Goal: Task Accomplishment & Management: Use online tool/utility

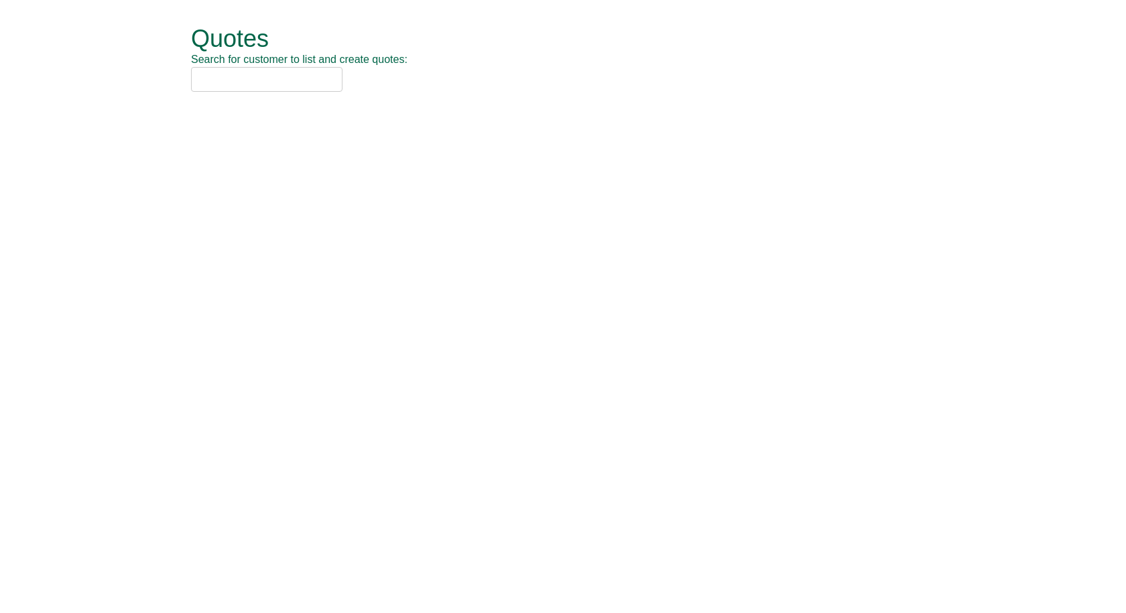
click at [286, 72] on input "text" at bounding box center [267, 79] width 152 height 25
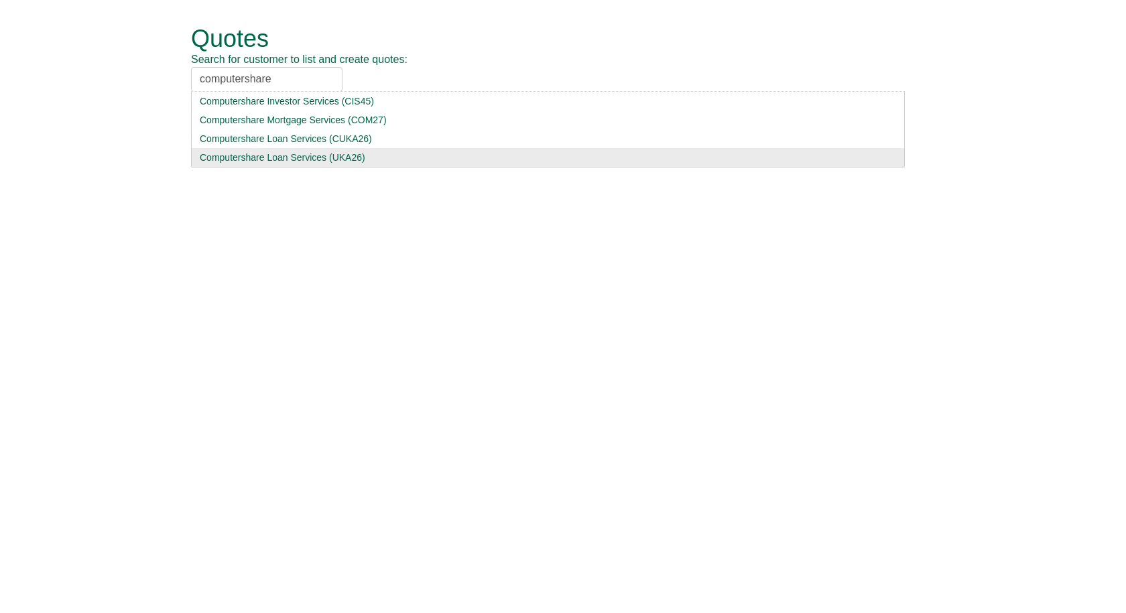
type input "computershare"
click at [280, 158] on div "Computershare Loan Services (UKA26)" at bounding box center [548, 157] width 697 height 13
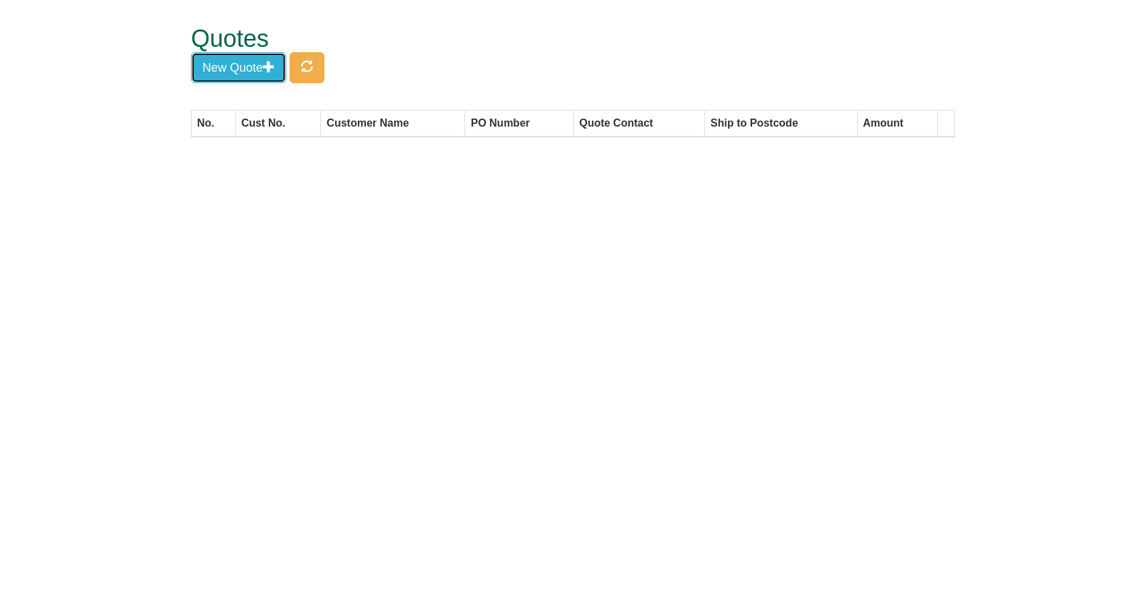
click at [253, 68] on button "New Quote" at bounding box center [238, 67] width 95 height 31
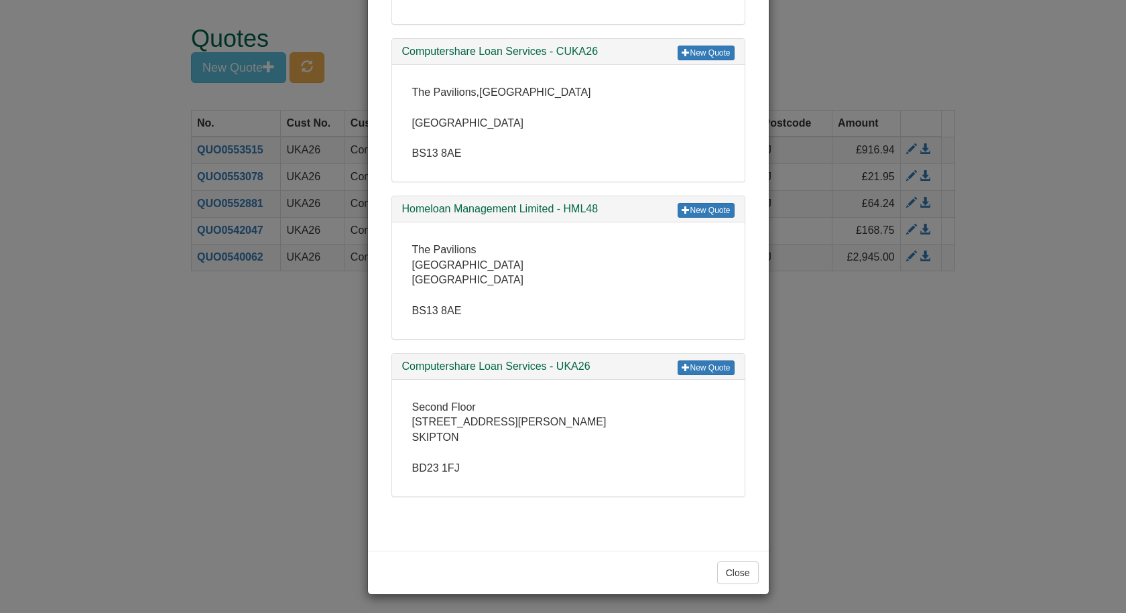
scroll to position [371, 0]
click at [692, 363] on link "New Quote" at bounding box center [706, 366] width 56 height 15
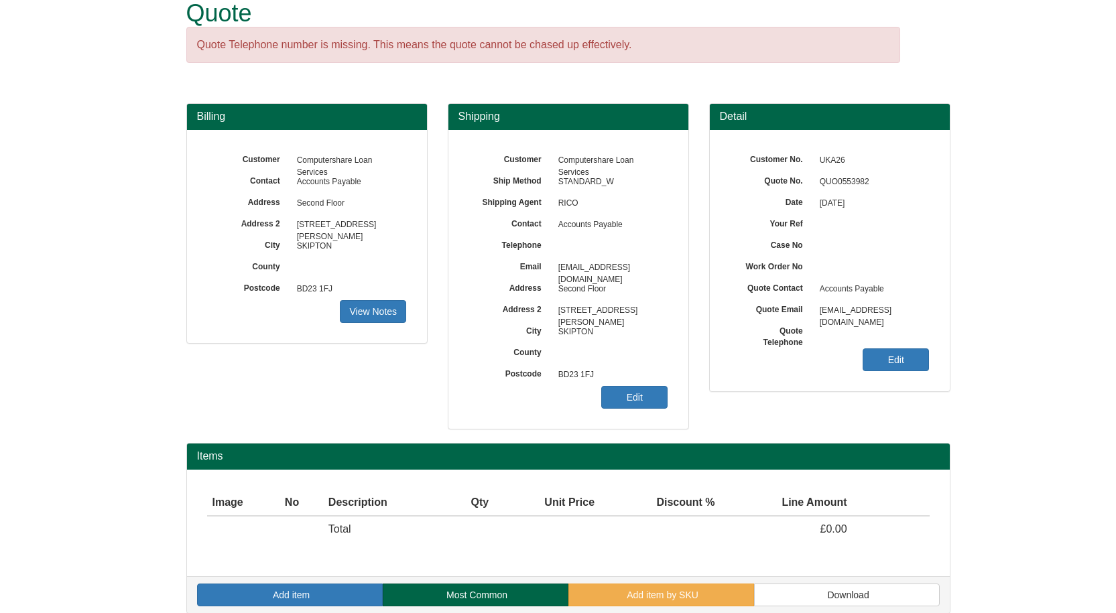
scroll to position [40, 0]
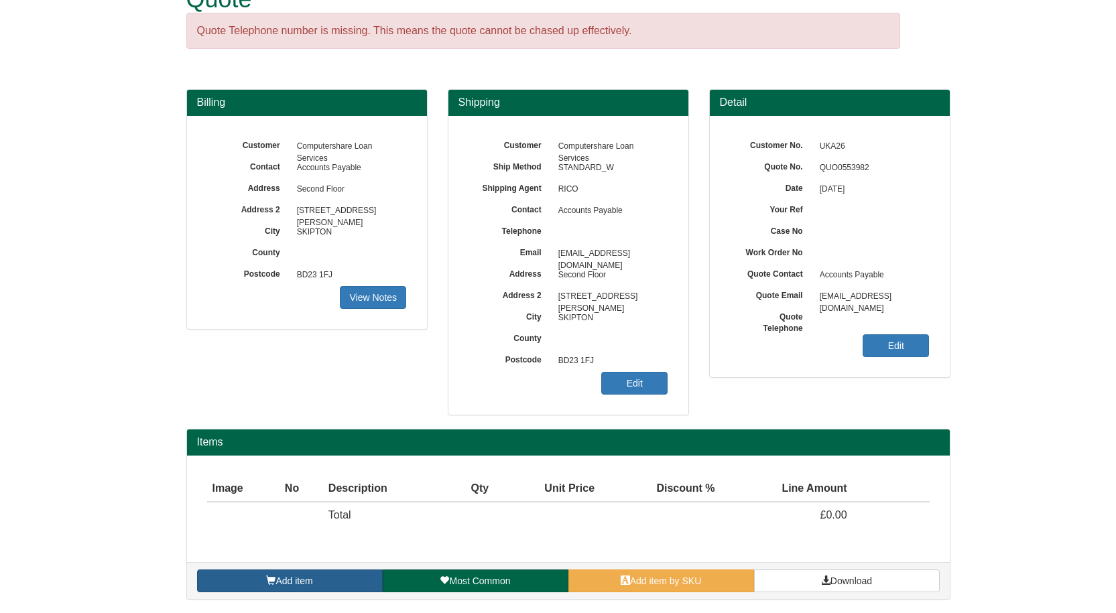
click at [333, 575] on link "Add item" at bounding box center [290, 581] width 186 height 23
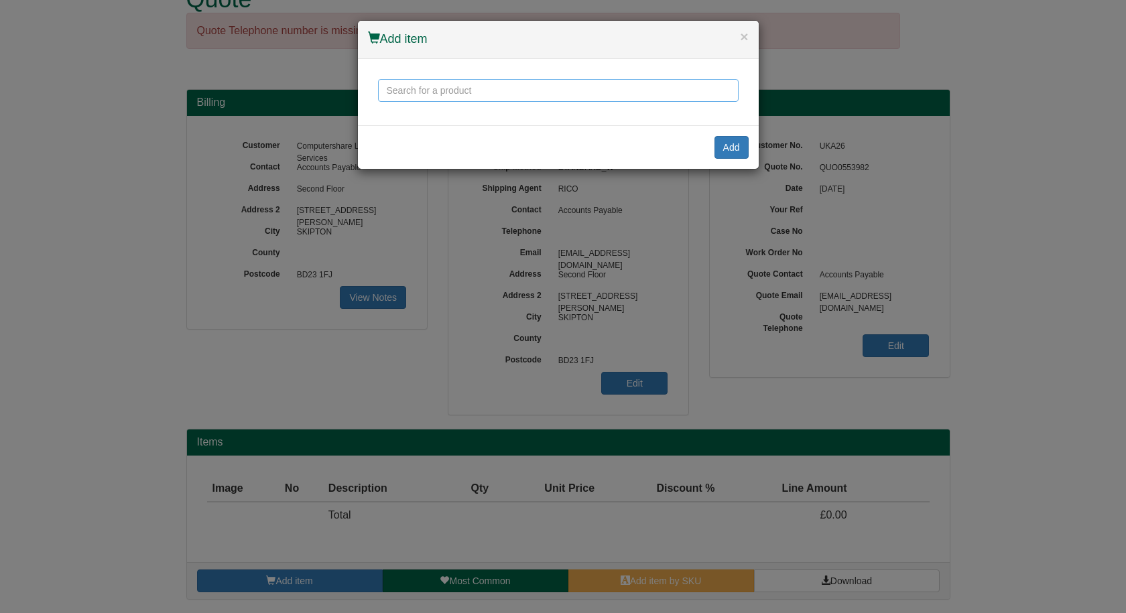
click at [540, 86] on input "text" at bounding box center [558, 90] width 361 height 23
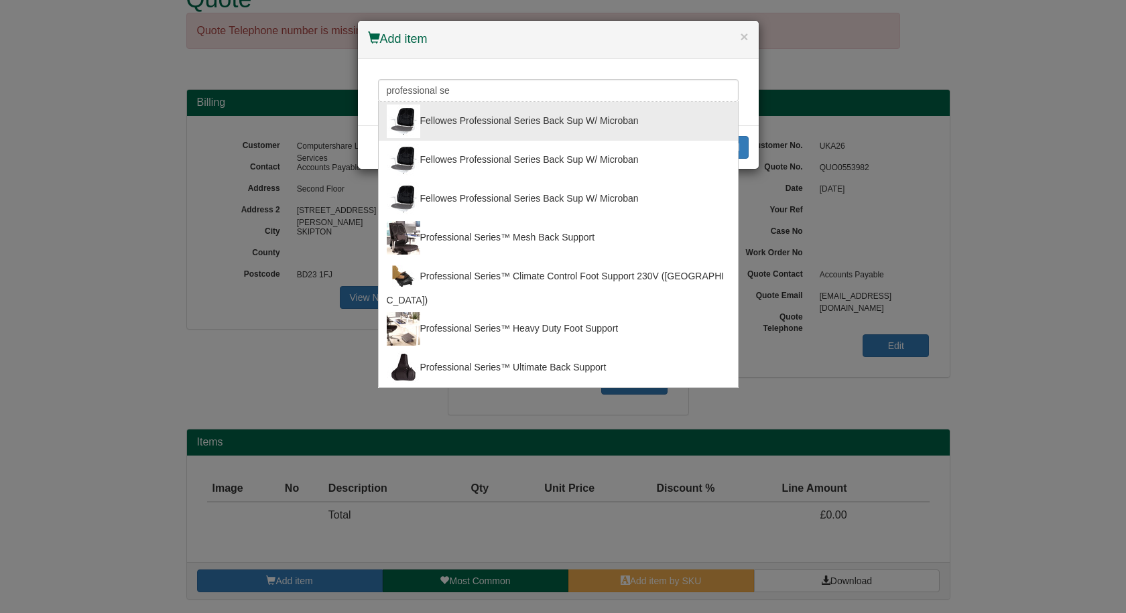
click at [530, 127] on div "Fellowes Professional Series Back Sup W/ Microban" at bounding box center [558, 122] width 343 height 34
type input "Fellowes Professional Series Back Sup W/ Microban"
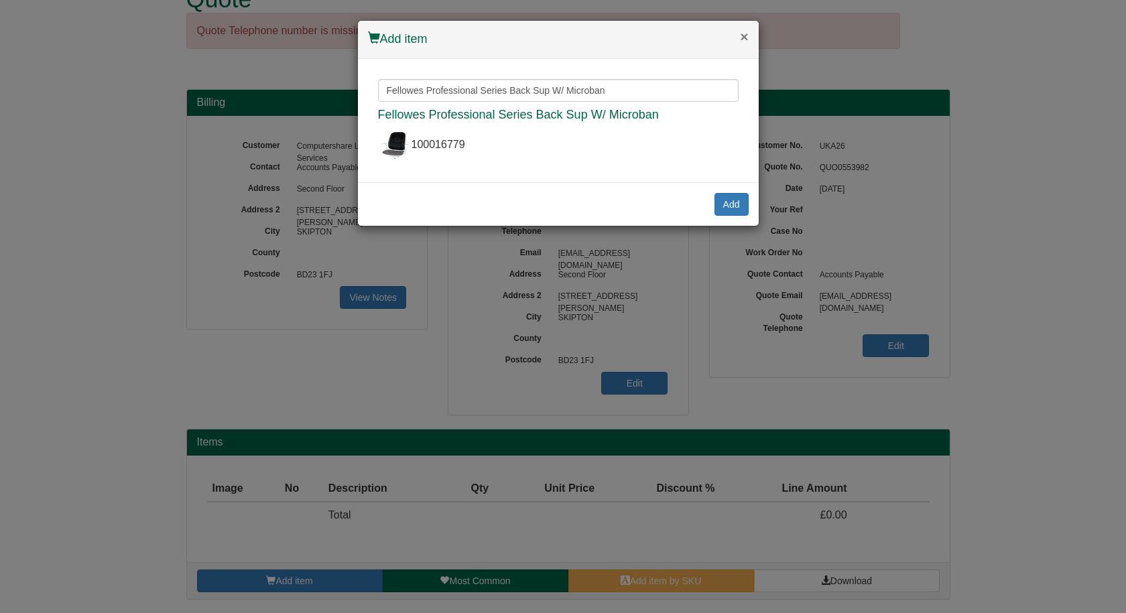
click at [741, 41] on button "×" at bounding box center [744, 36] width 8 height 14
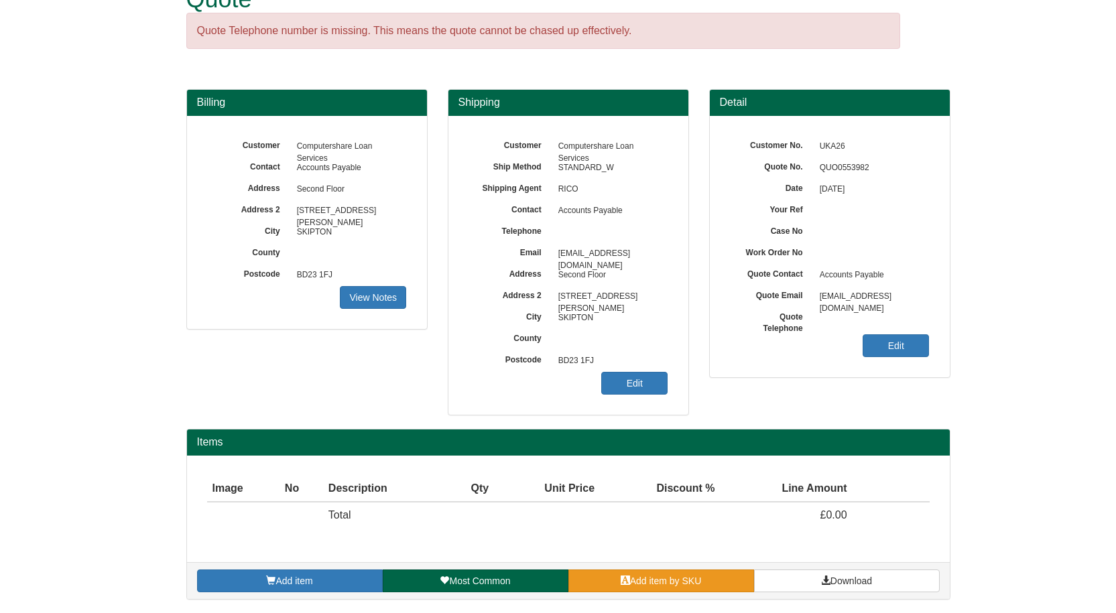
click at [670, 577] on span "Add item by SKU" at bounding box center [666, 581] width 72 height 11
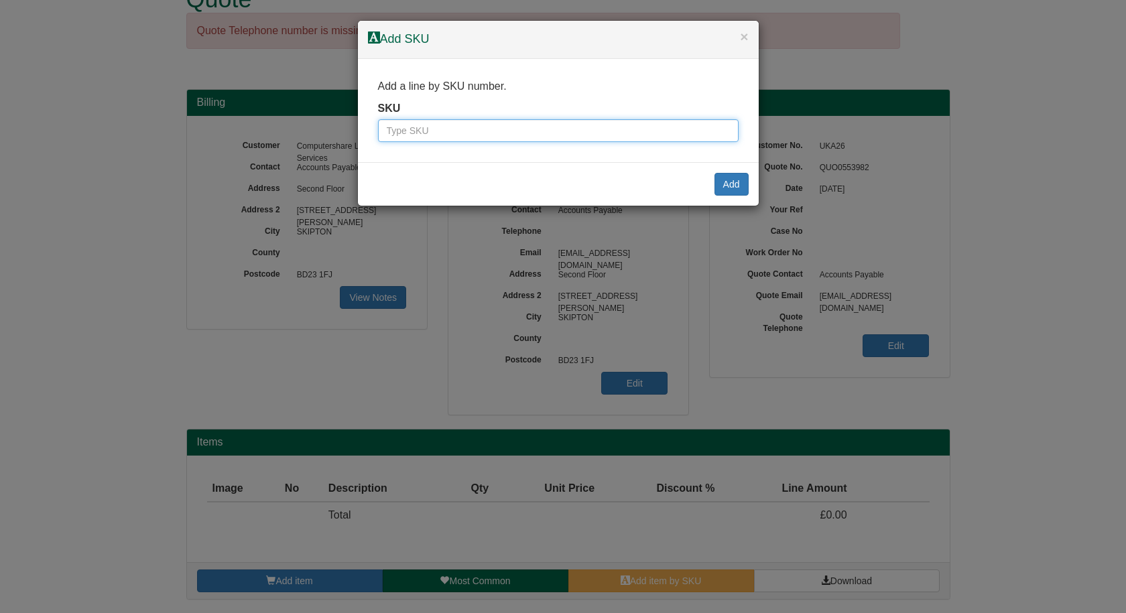
click at [548, 127] on input "text" at bounding box center [558, 130] width 361 height 23
paste input "2333002"
type input "2333002"
click at [737, 181] on button "Add" at bounding box center [732, 184] width 34 height 23
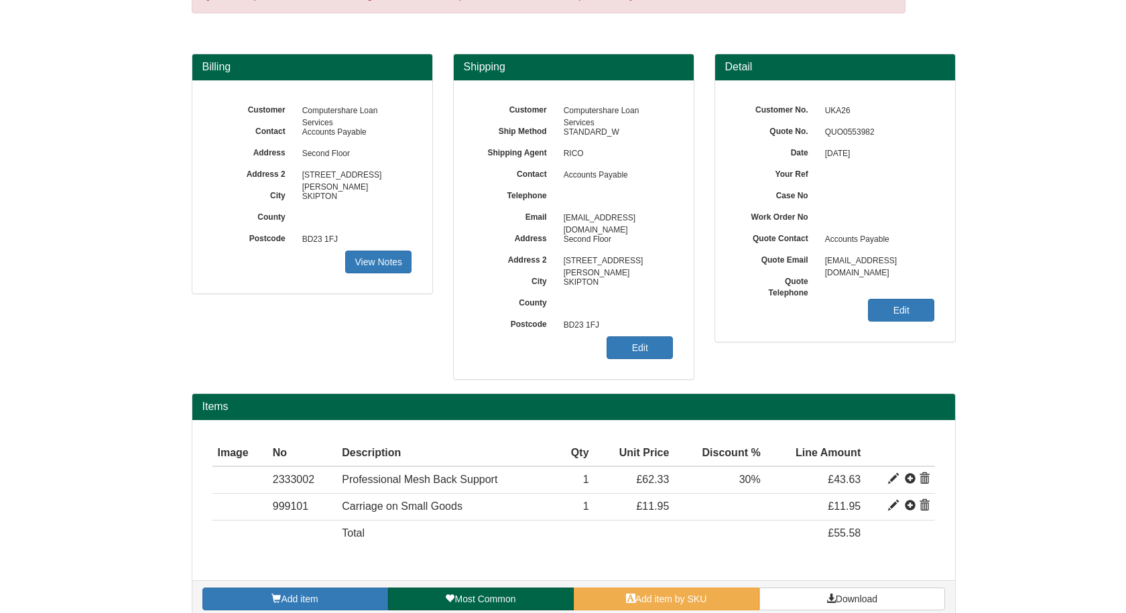
scroll to position [93, 0]
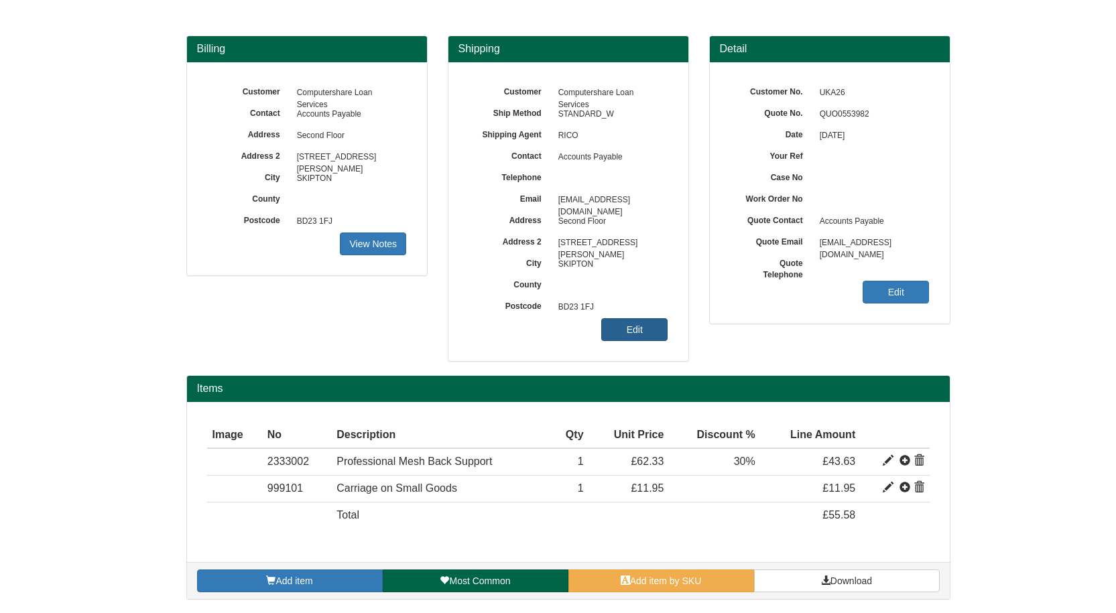
click at [632, 326] on link "Edit" at bounding box center [634, 329] width 66 height 23
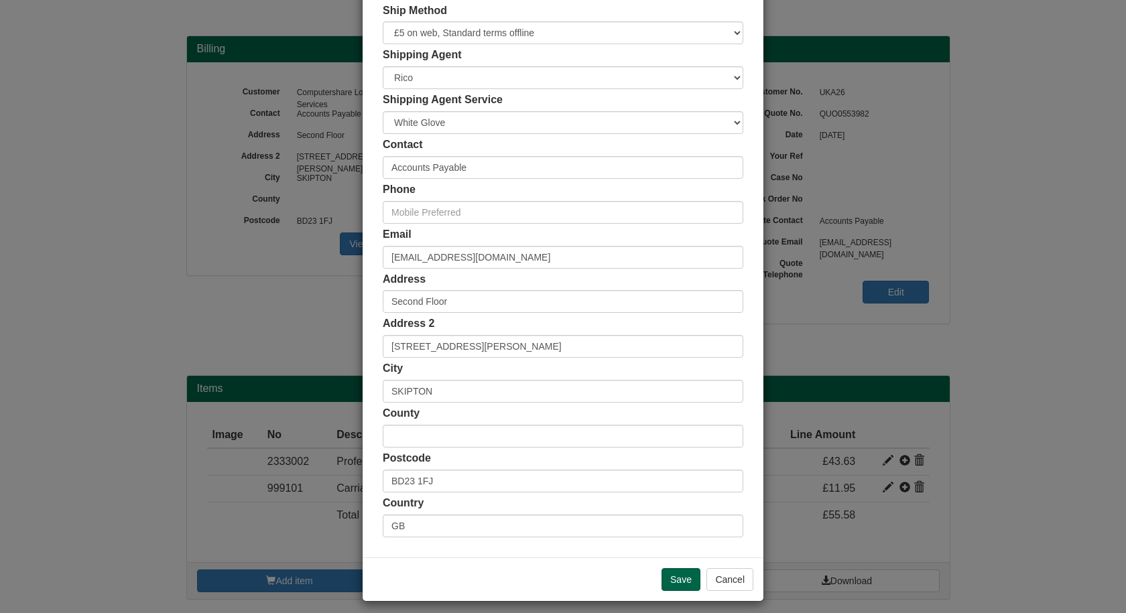
scroll to position [129, 0]
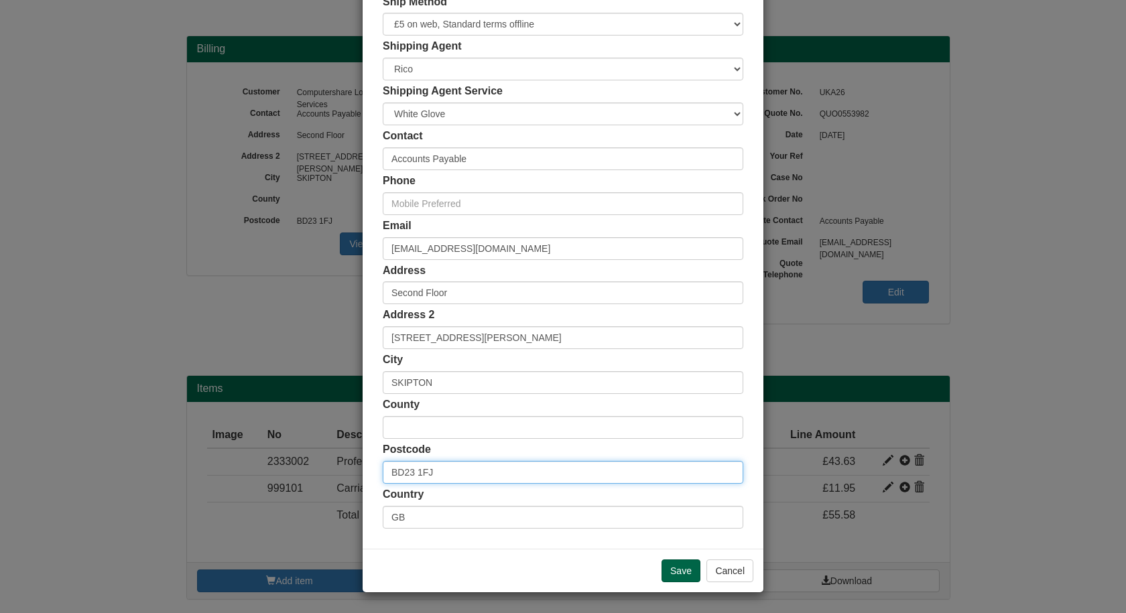
drag, startPoint x: 447, startPoint y: 472, endPoint x: 368, endPoint y: 468, distance: 79.2
click at [368, 468] on div "Customer Name Computershare Loan Services Ship Method Free of Charge £5 Flat Ra…" at bounding box center [563, 239] width 401 height 619
paste input "S13 8AE"
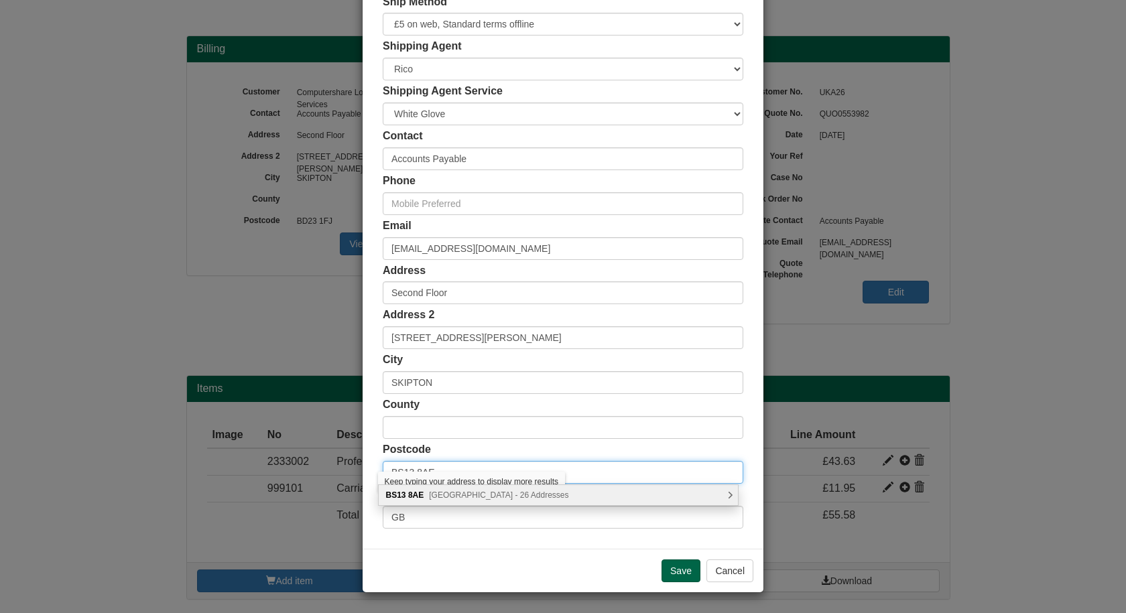
type input "BS13 8AE"
click at [444, 497] on span "Bridgwater Road, Bristol - 26 Addresses" at bounding box center [498, 495] width 139 height 9
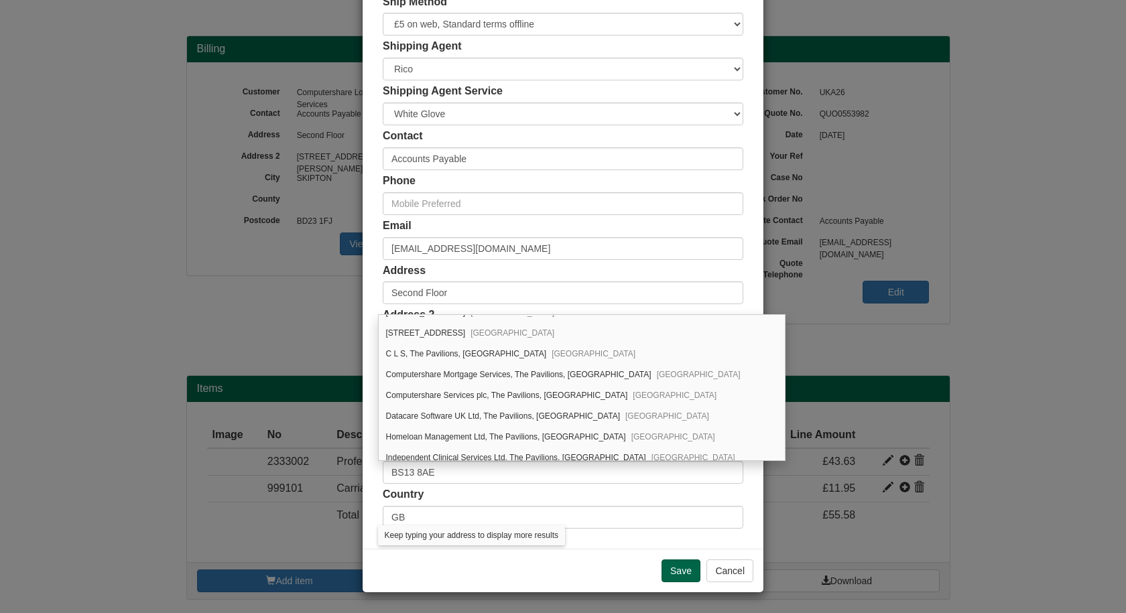
scroll to position [332, 0]
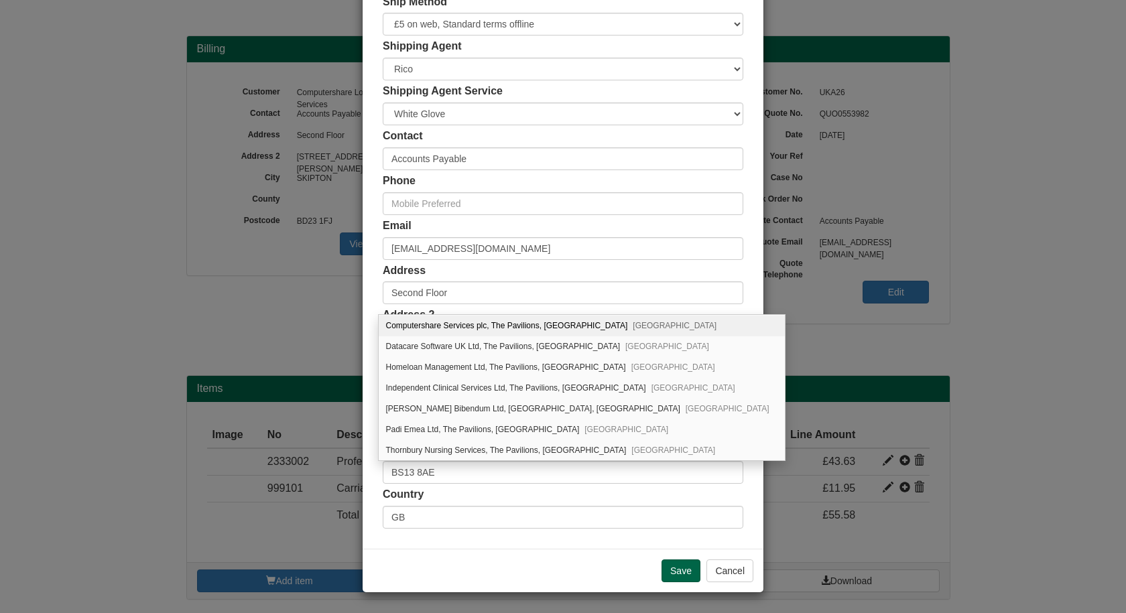
click at [488, 332] on div "Computershare Services plc, The Pavilions, Bridgwater Road Bristol, BS13 8AE" at bounding box center [582, 326] width 406 height 21
type input "Computershare Services plc"
type input "The Pavilions, Bridgwater Road"
type input "Bristol"
type input "Somerset"
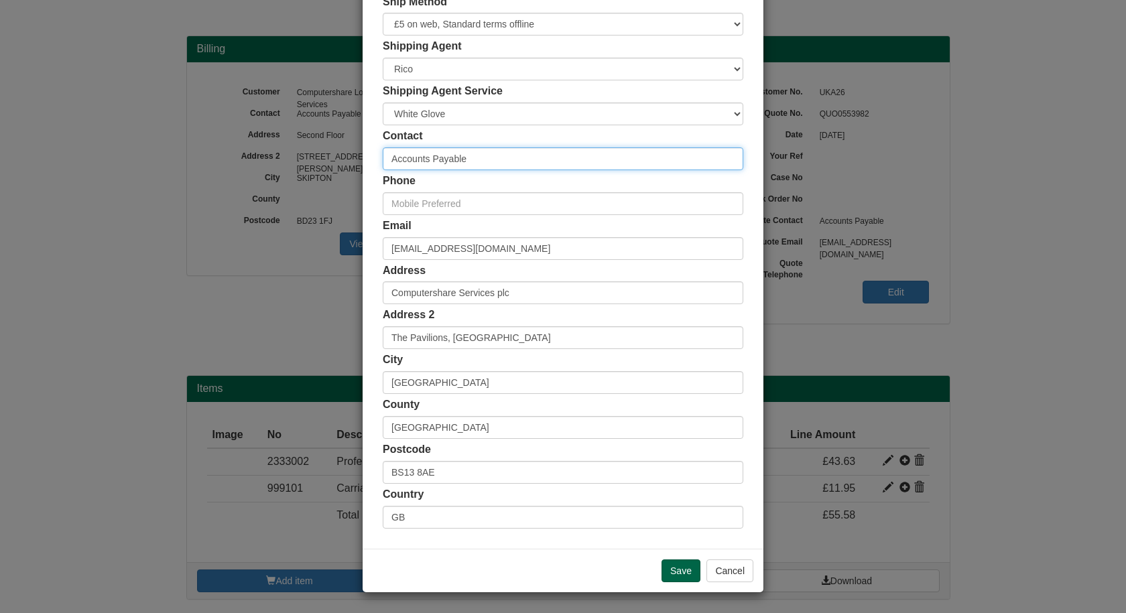
drag, startPoint x: 467, startPoint y: 161, endPoint x: 372, endPoint y: 159, distance: 94.5
click at [372, 159] on div "Customer Name Computershare Loan Services Ship Method Free of Charge £5 Flat Ra…" at bounding box center [563, 239] width 401 height 619
type input "Jenny Bryden"
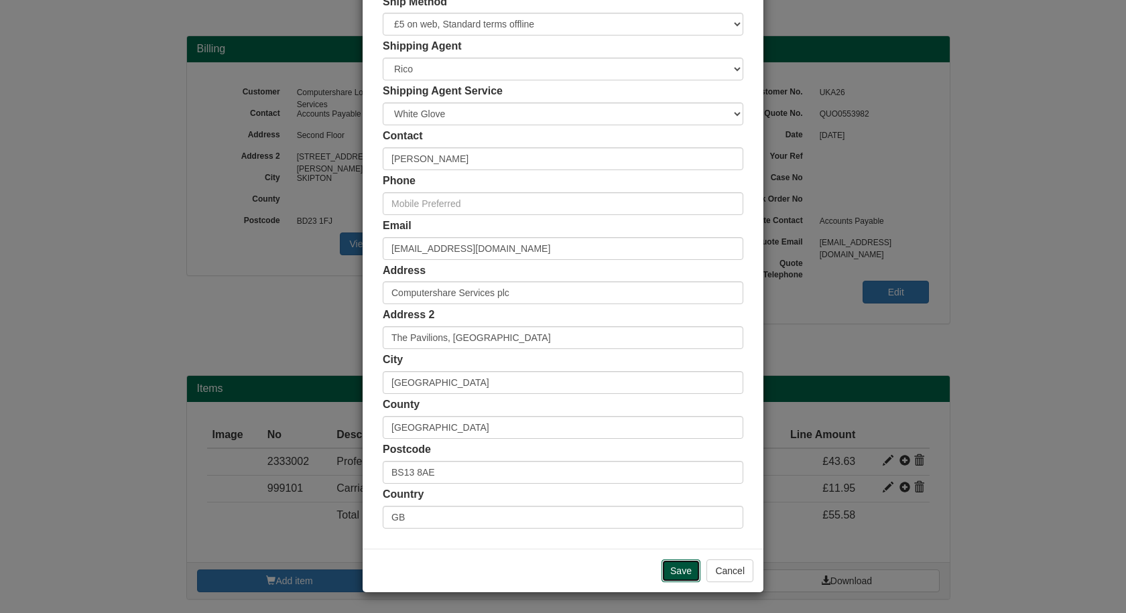
click at [676, 573] on input "Save" at bounding box center [681, 571] width 39 height 23
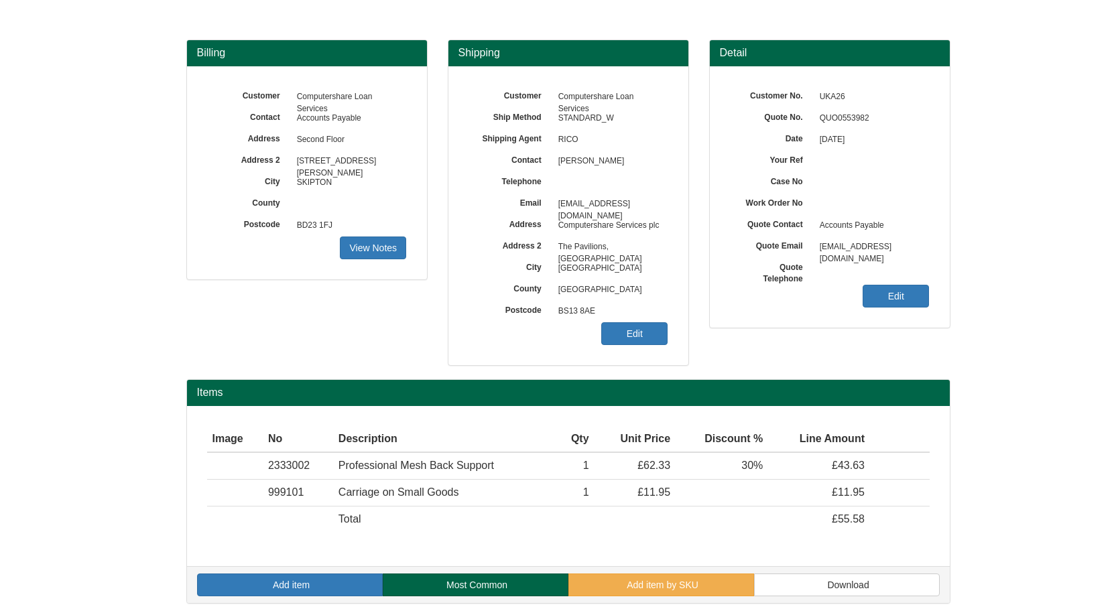
scroll to position [93, 0]
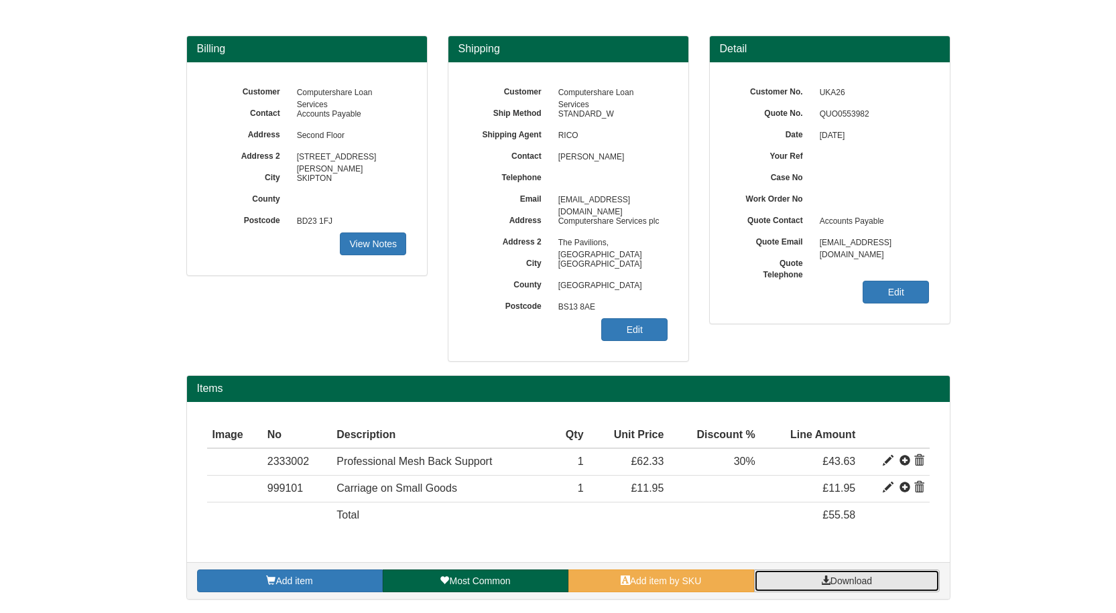
click at [798, 581] on link "Download" at bounding box center [847, 581] width 186 height 23
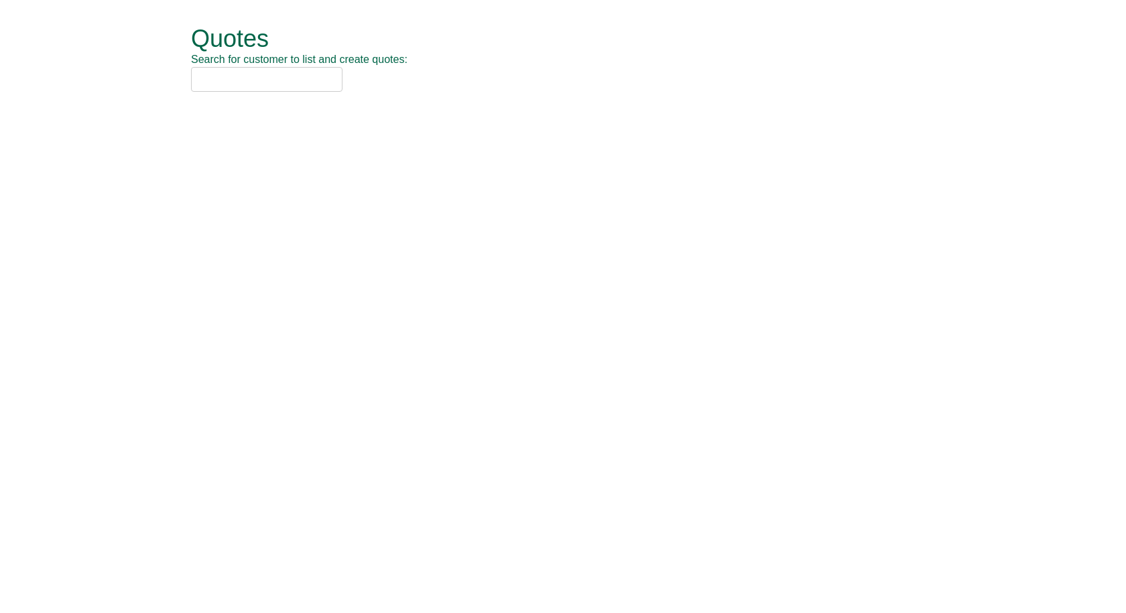
click at [277, 70] on input "text" at bounding box center [267, 79] width 152 height 25
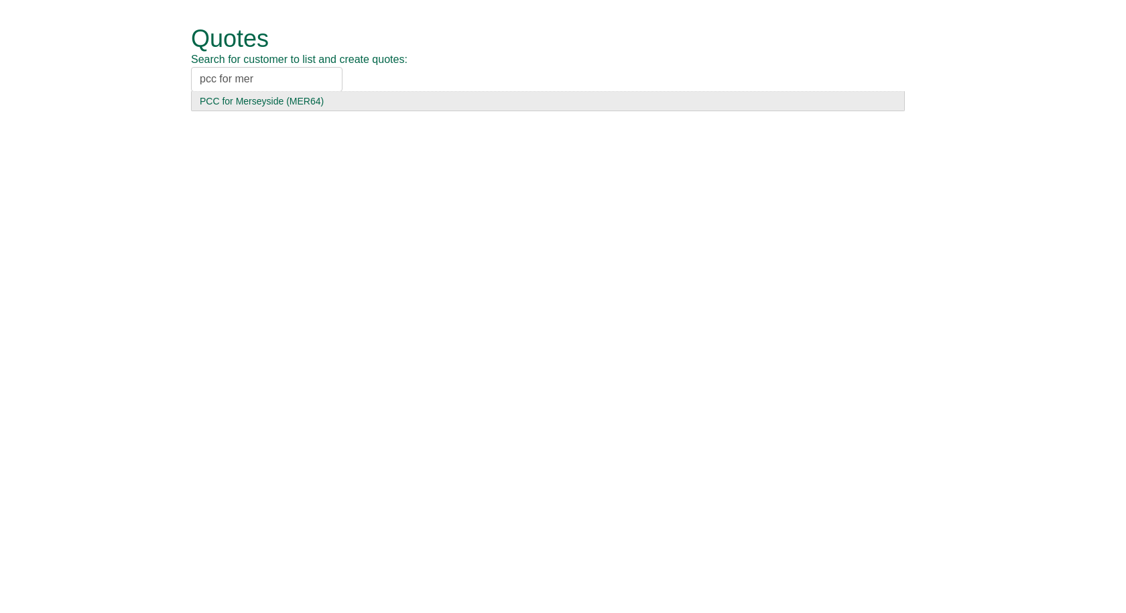
type input "pcc for mer"
click at [269, 103] on div "PCC for Merseyside (MER64)" at bounding box center [548, 101] width 697 height 13
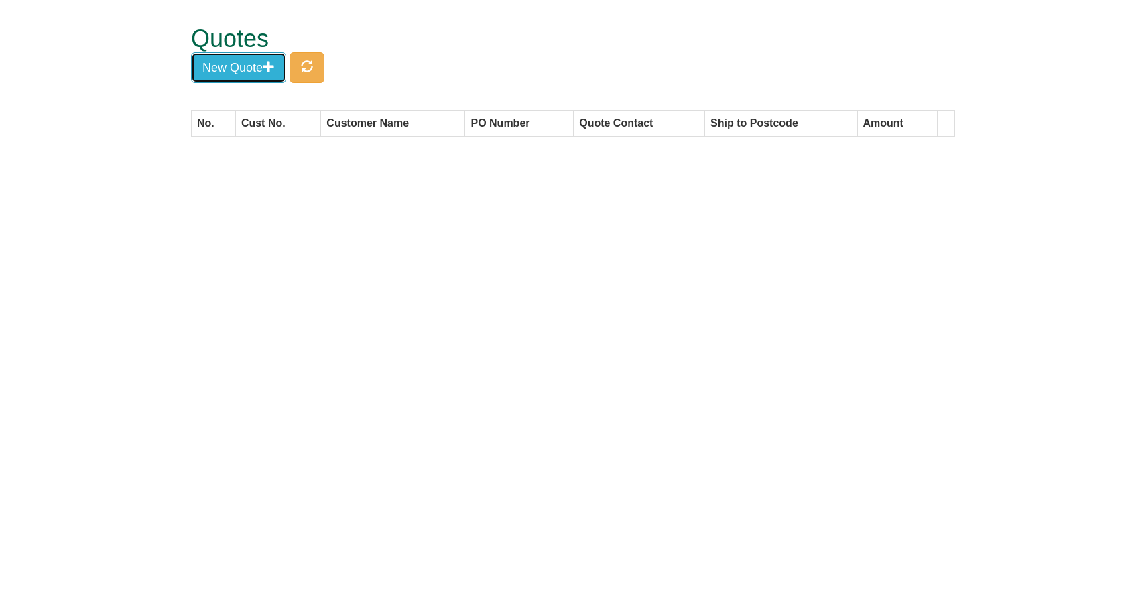
click at [263, 74] on button "New Quote" at bounding box center [238, 67] width 95 height 31
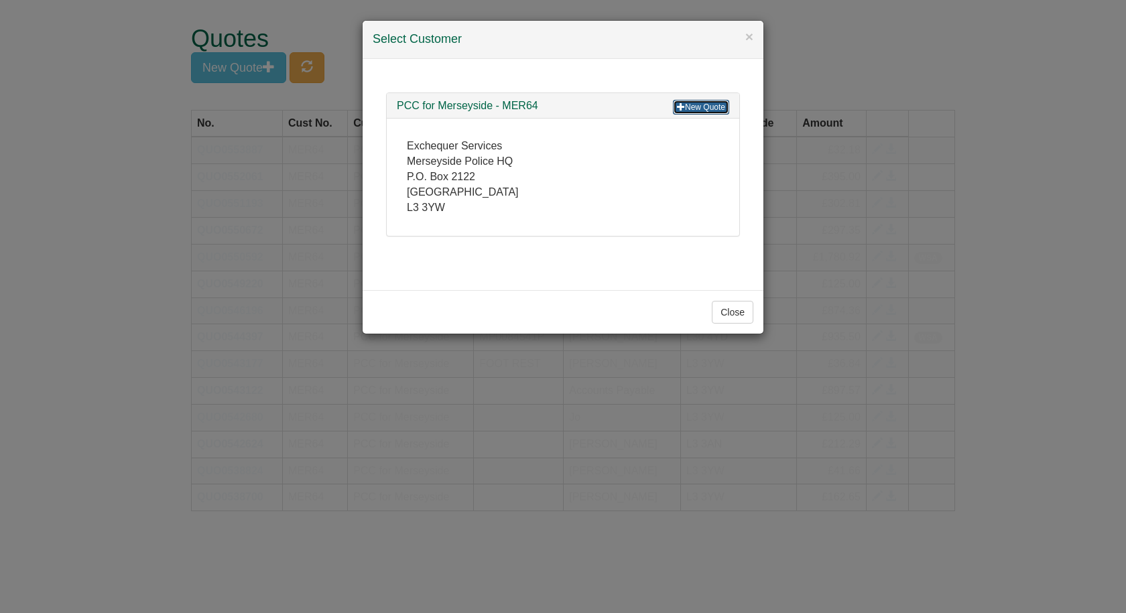
click at [697, 107] on link "New Quote" at bounding box center [701, 107] width 56 height 15
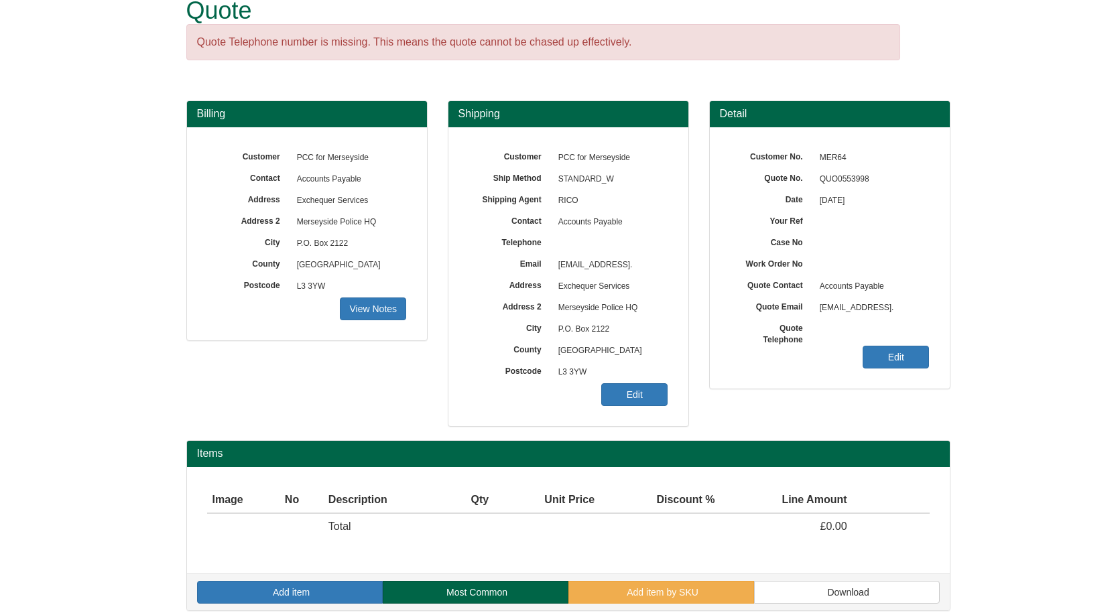
scroll to position [40, 0]
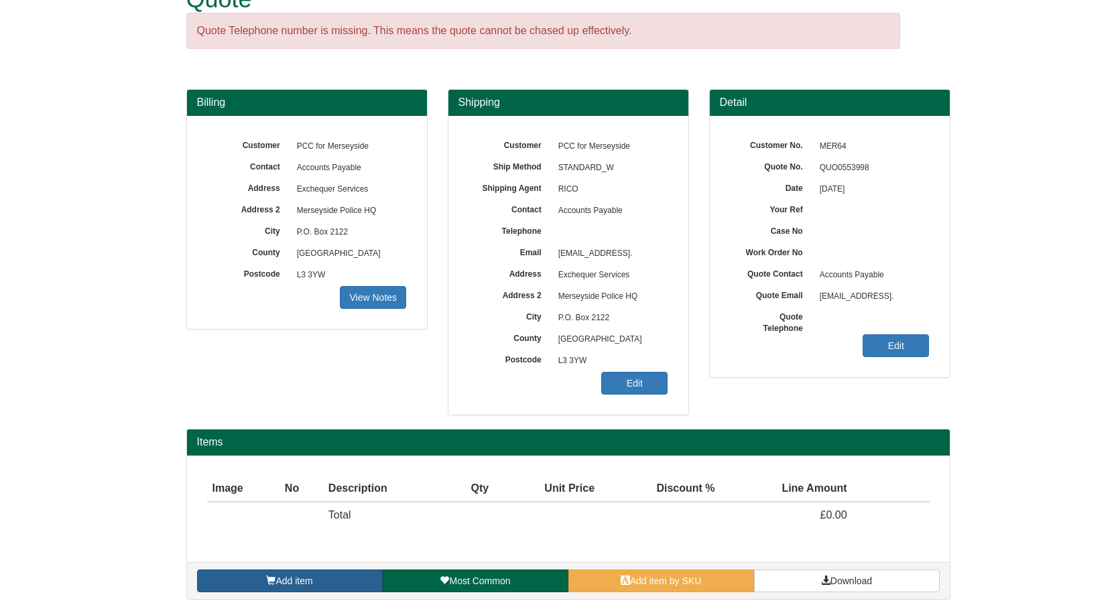
click at [312, 577] on span "Add item" at bounding box center [294, 581] width 37 height 11
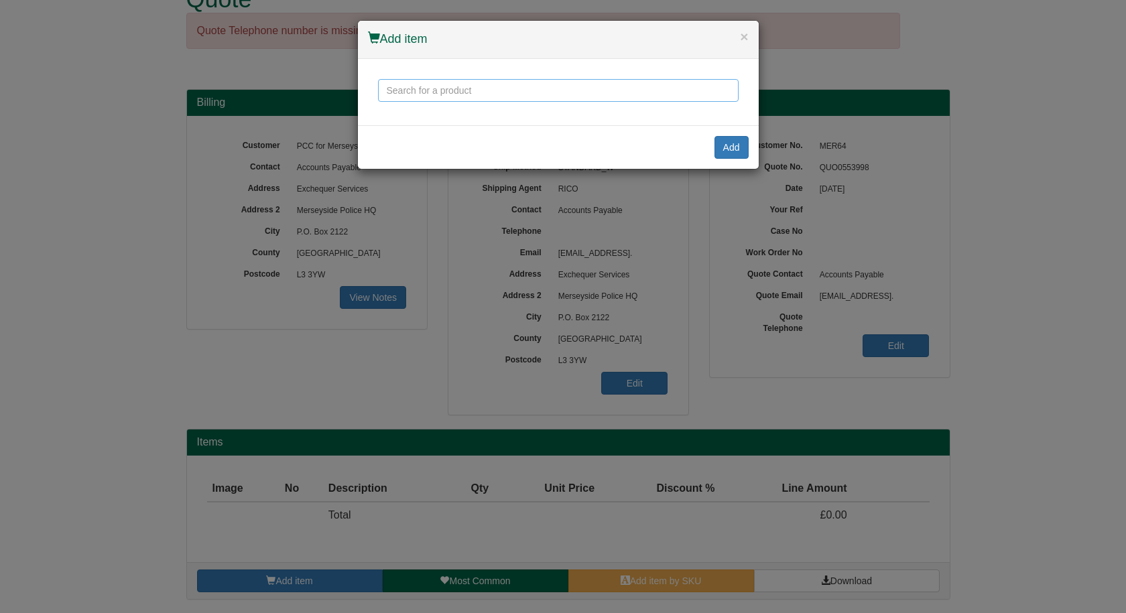
click at [457, 97] on input "text" at bounding box center [558, 90] width 361 height 23
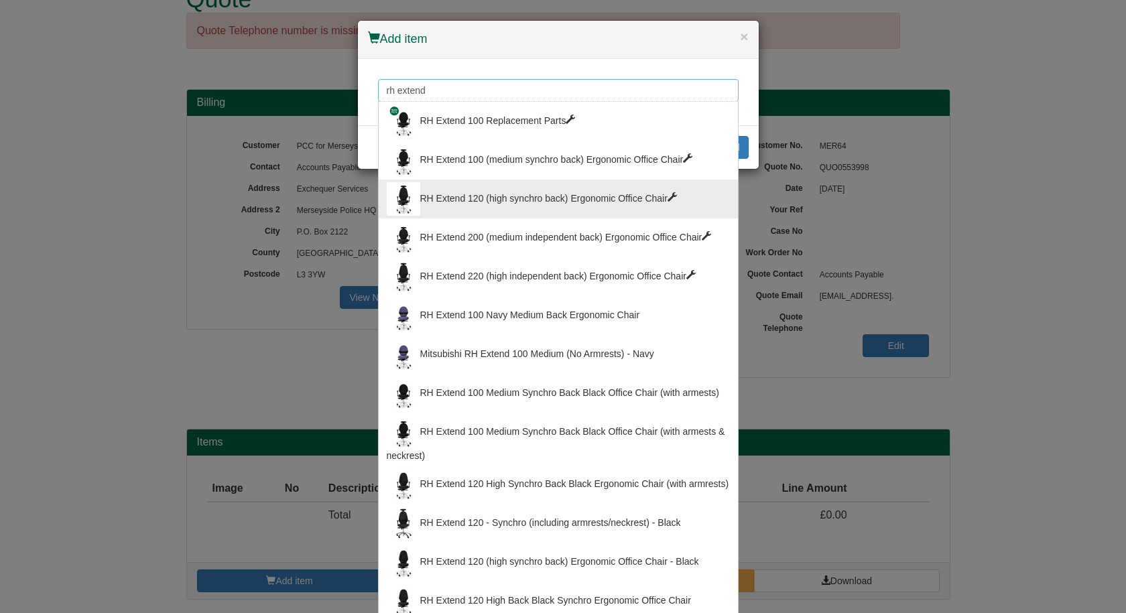
click at [583, 99] on input "rh extend" at bounding box center [558, 90] width 361 height 23
click at [540, 200] on div "RH Extend 120 (high synchro back) Ergonomic Office Chair" at bounding box center [558, 199] width 343 height 34
type input "RH Extend 120 (high synchro back) Ergonomic Office Chair"
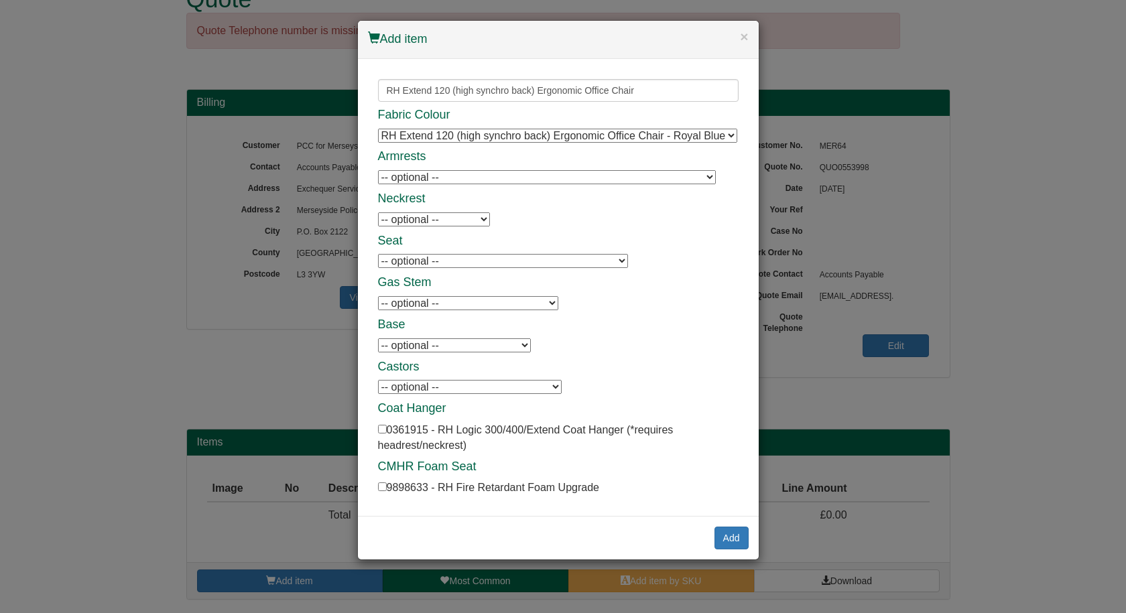
click at [519, 140] on select "RH Extend 120 (high synchro back) Ergonomic Office Chair - Royal Blue RH Extend…" at bounding box center [557, 136] width 359 height 14
select select "0334403BLA"
click at [378, 129] on select "RH Extend 120 (high synchro back) Ergonomic Office Chair - Royal Blue RH Extend…" at bounding box center [557, 136] width 359 height 14
click at [486, 178] on select "-- optional -- RH Logic 300/400 8S Class A Armrests - Black - Black Frame (Pair…" at bounding box center [547, 177] width 338 height 14
select select "0361904"
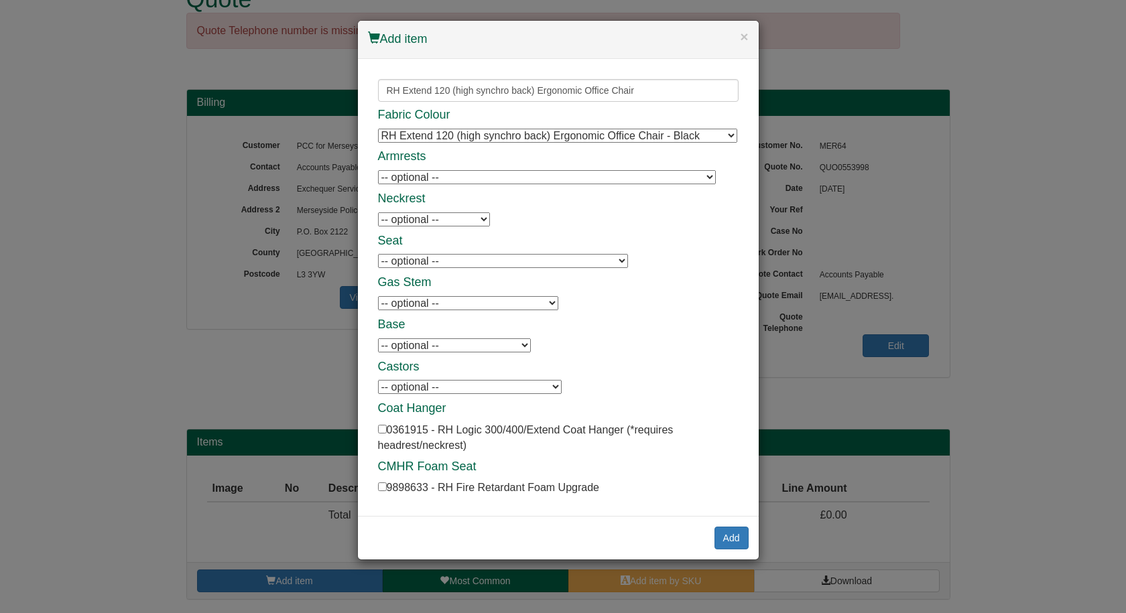
click at [378, 170] on select "-- optional -- RH Logic 300/400 8S Class A Armrests - Black - Black Frame (Pair…" at bounding box center [547, 177] width 338 height 14
click at [436, 255] on select "-- optional -- XL Seat - 485(w) x 515(d) mm (60 mm seat slide)" at bounding box center [503, 261] width 250 height 14
click at [509, 230] on div "Fabric Colour RH Extend 120 (high synchro back) Ergonomic Office Chair - Royal …" at bounding box center [558, 303] width 361 height 388
click at [464, 215] on select "-- optional -- RH Extend Neckrest" at bounding box center [434, 220] width 112 height 14
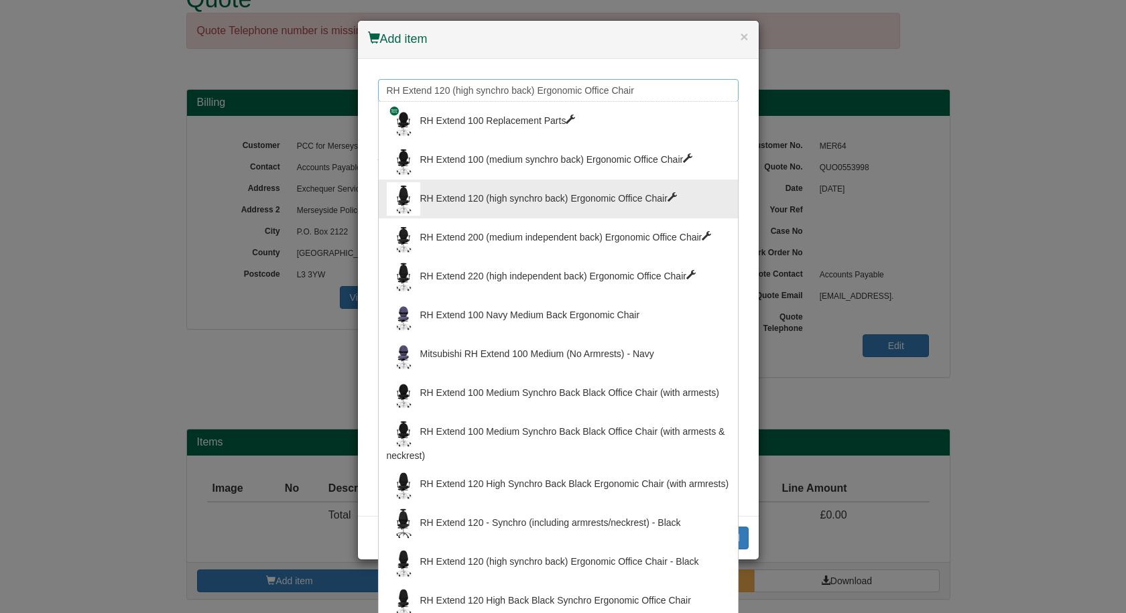
click at [645, 97] on input "RH Extend 120 (high synchro back) Ergonomic Office Chair" at bounding box center [558, 90] width 361 height 23
click at [531, 271] on div "RH Extend 220 (high independent back) Ergonomic Office Chair" at bounding box center [558, 277] width 343 height 34
type input "RH Extend 220 (high independent back) Ergonomic Office Chair"
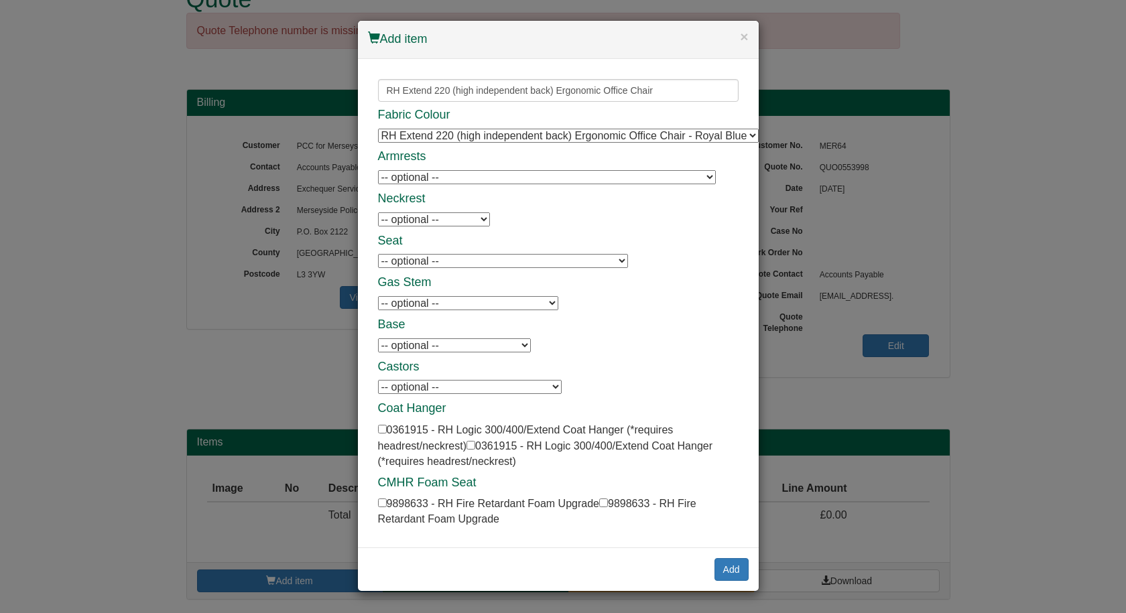
click at [621, 137] on select "RH Extend 220 (high independent back) Ergonomic Office Chair - Royal Blue RH Ex…" at bounding box center [568, 136] width 381 height 14
select select "0344403BLA"
click at [378, 129] on select "RH Extend 220 (high independent back) Ergonomic Office Chair - Royal Blue RH Ex…" at bounding box center [568, 136] width 381 height 14
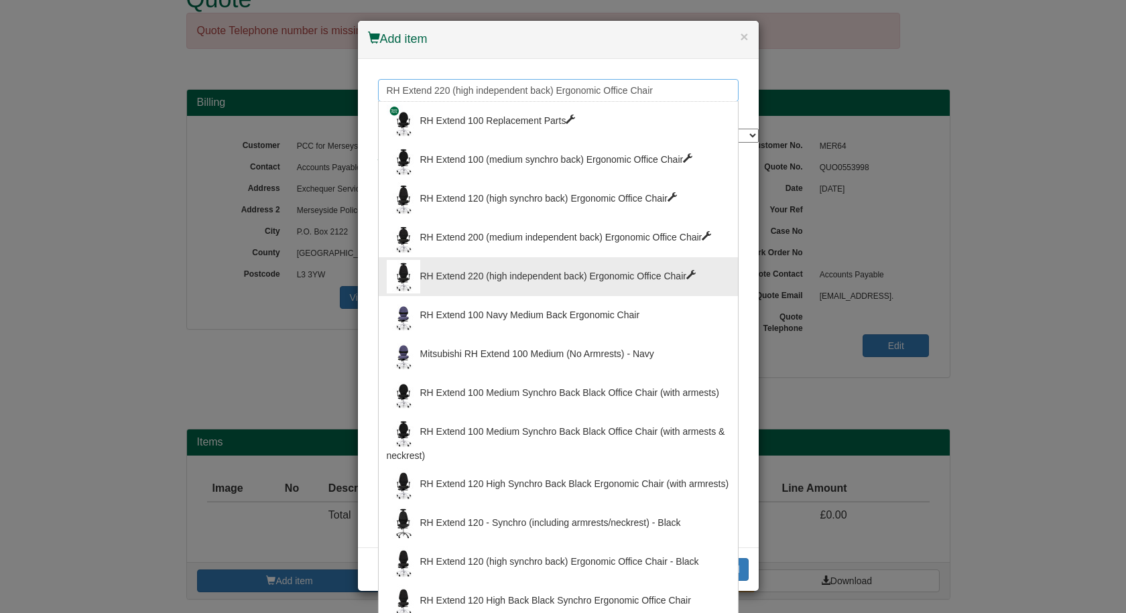
drag, startPoint x: 678, startPoint y: 86, endPoint x: 397, endPoint y: 91, distance: 280.9
click at [397, 91] on input "RH Extend 220 (high independent back) Ergonomic Office Chair" at bounding box center [558, 90] width 361 height 23
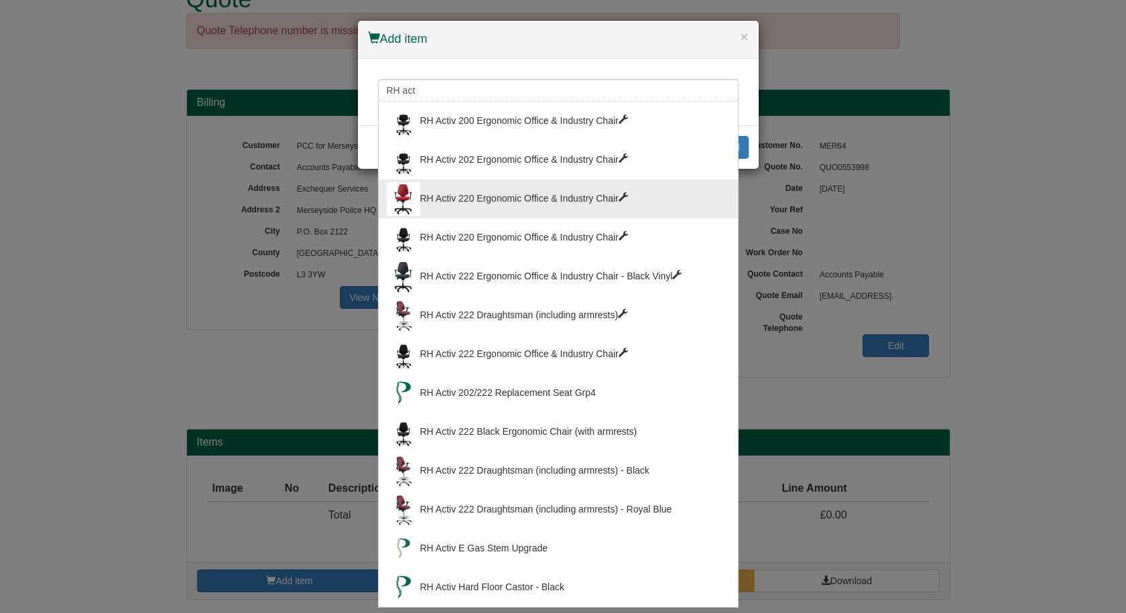
click at [553, 205] on div "RH Activ 220 Ergonomic Office & Industry Chair" at bounding box center [558, 199] width 343 height 34
type input "RH Activ 220 Ergonomic Office & Industry Chair"
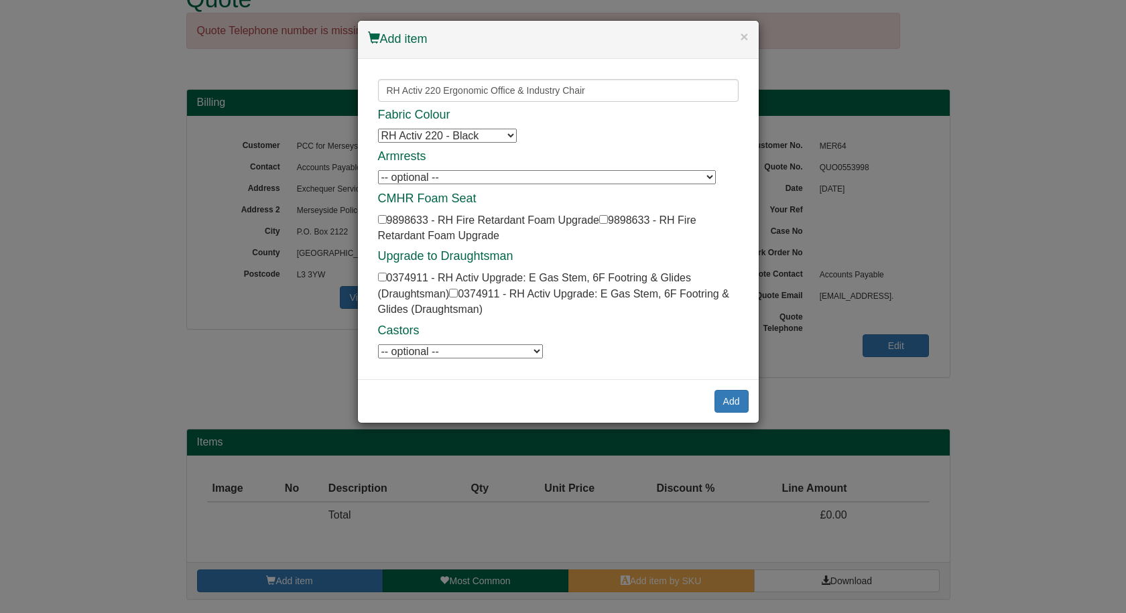
click at [562, 175] on select "-- optional -- RH Logic 300/400 8S Class A Armrests - Black - Black Frame (Pair…" at bounding box center [547, 177] width 338 height 14
select select "0361904"
click at [378, 170] on select "-- optional -- RH Logic 300/400 8S Class A Armrests - Black - Black Frame (Pair…" at bounding box center [547, 177] width 338 height 14
click at [743, 39] on button "×" at bounding box center [744, 36] width 8 height 14
